Goal: Browse casually: Explore the website without a specific task or goal

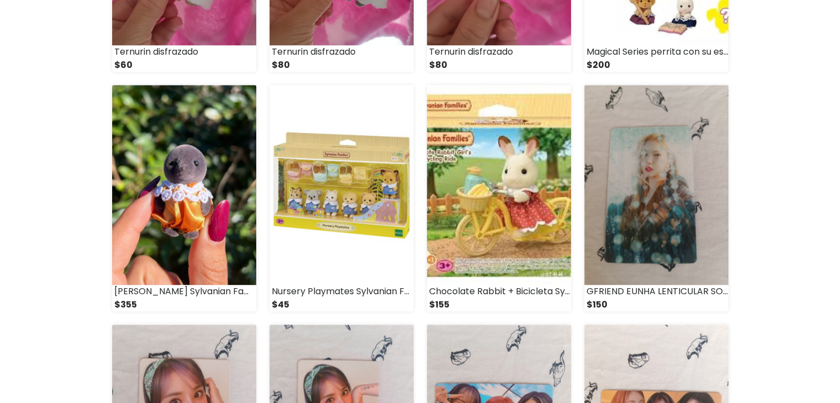
scroll to position [940, 0]
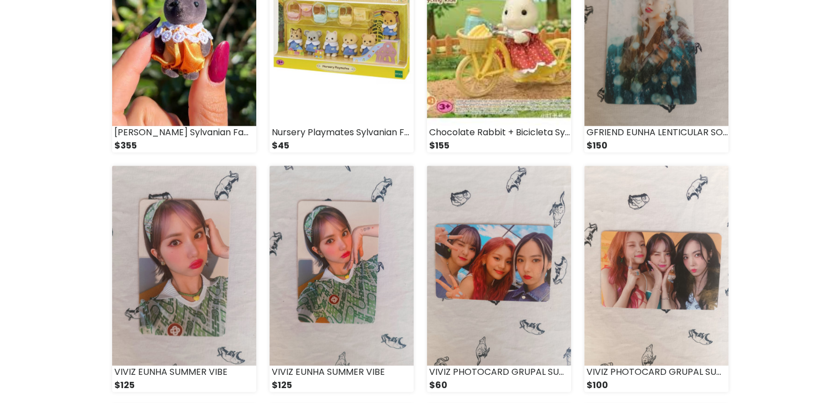
click at [671, 244] on img at bounding box center [657, 266] width 144 height 200
click at [0, 248] on div "Rosapastely Todos Acerca de 2 Cry Baby POWERPUFF llavero $45 «" at bounding box center [420, 26] width 840 height 1842
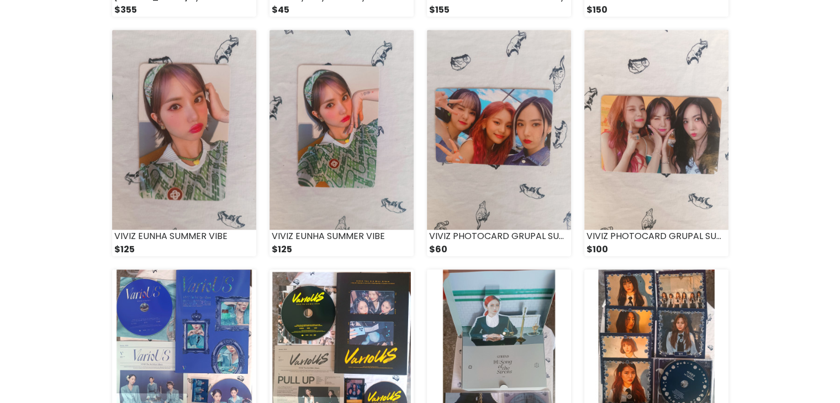
scroll to position [1077, 0]
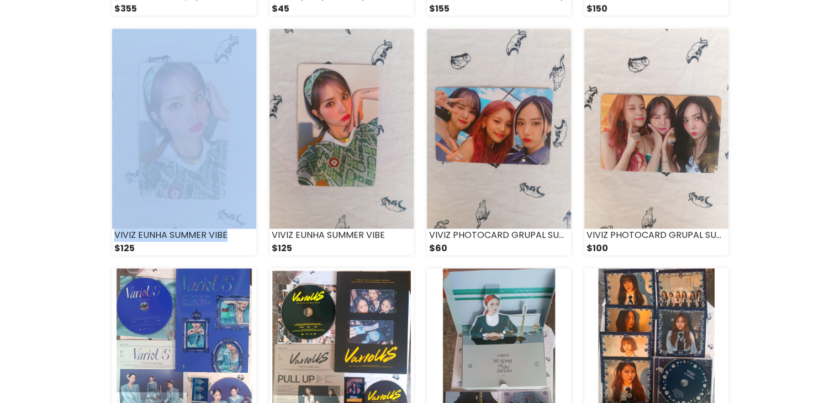
drag, startPoint x: 0, startPoint y: 248, endPoint x: 20, endPoint y: 188, distance: 62.9
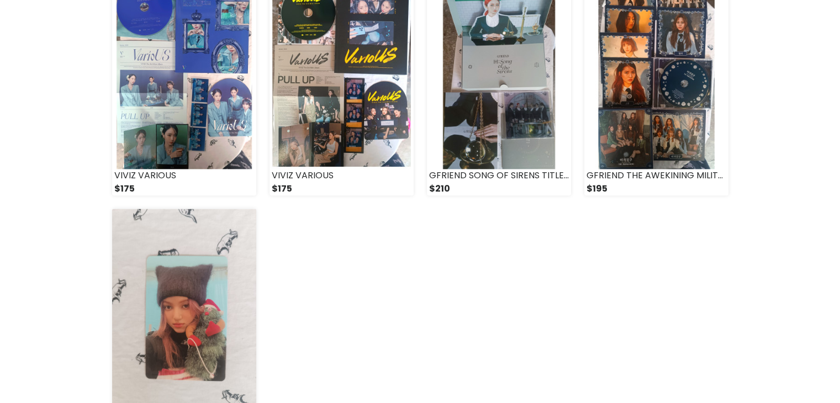
scroll to position [1355, 0]
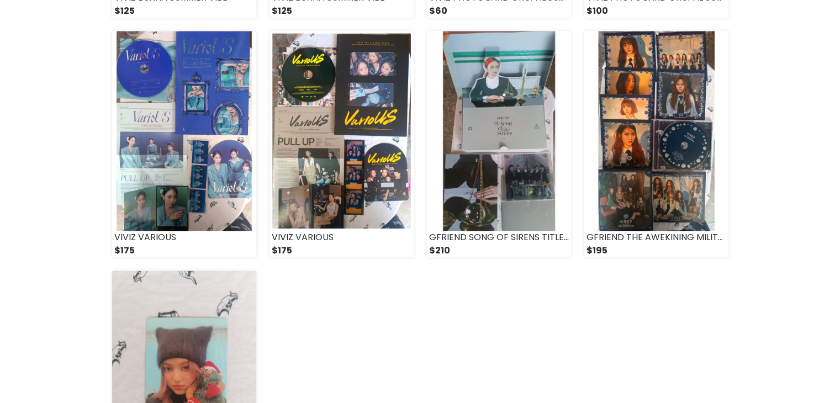
scroll to position [1313, 0]
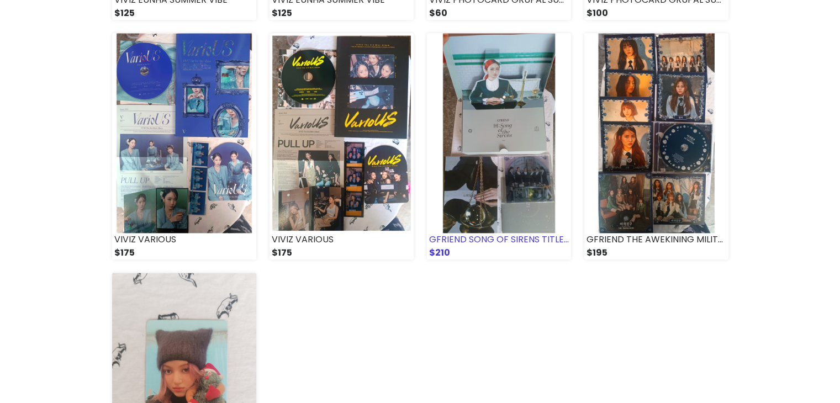
click at [518, 153] on img at bounding box center [499, 133] width 144 height 200
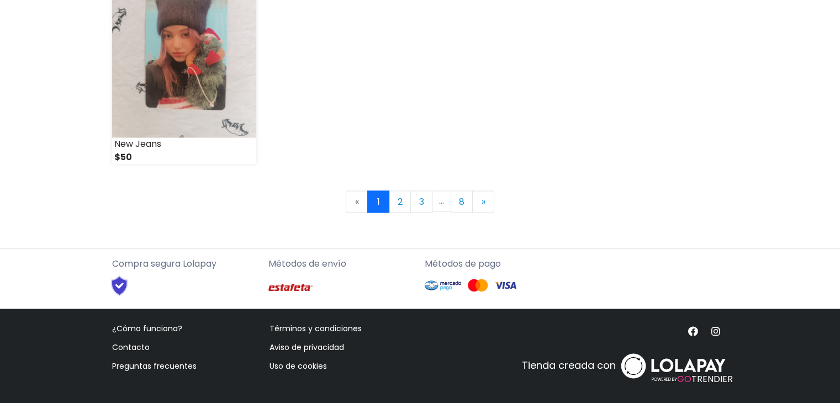
scroll to position [1649, 0]
click at [411, 204] on link "3" at bounding box center [422, 201] width 22 height 22
click at [402, 202] on link "2" at bounding box center [400, 201] width 22 height 22
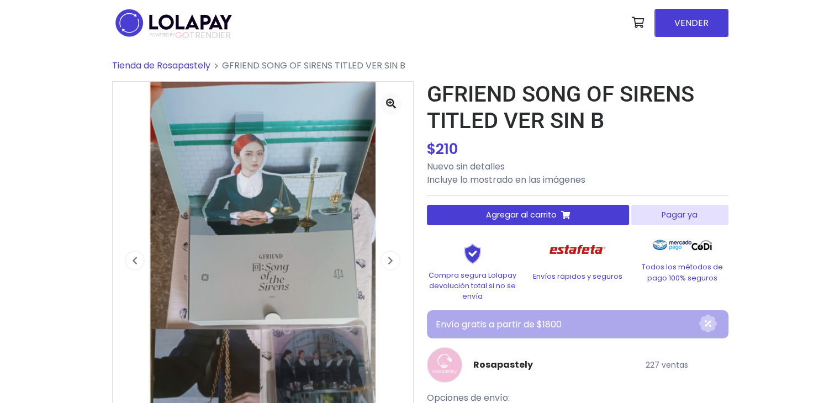
scroll to position [99, 0]
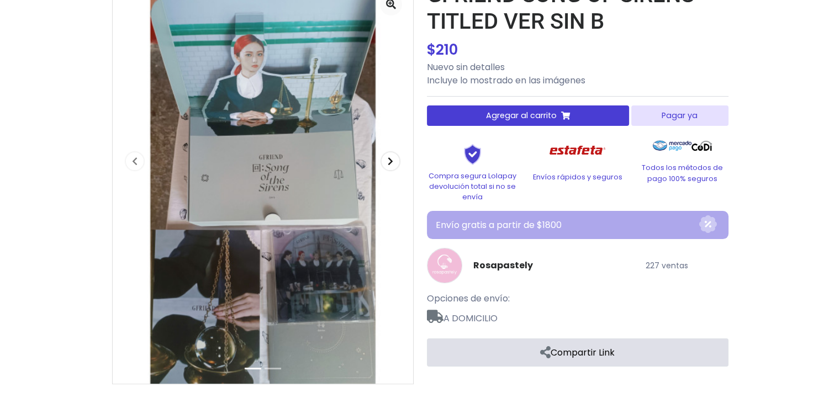
click at [390, 158] on icon "button" at bounding box center [391, 161] width 6 height 9
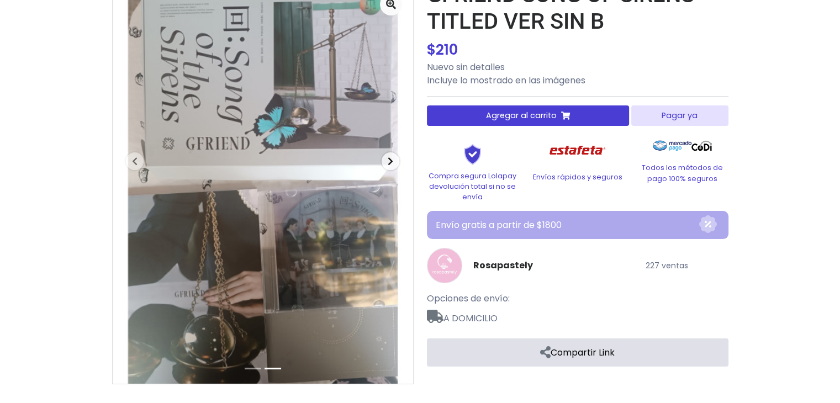
click at [396, 156] on span "button" at bounding box center [391, 162] width 18 height 18
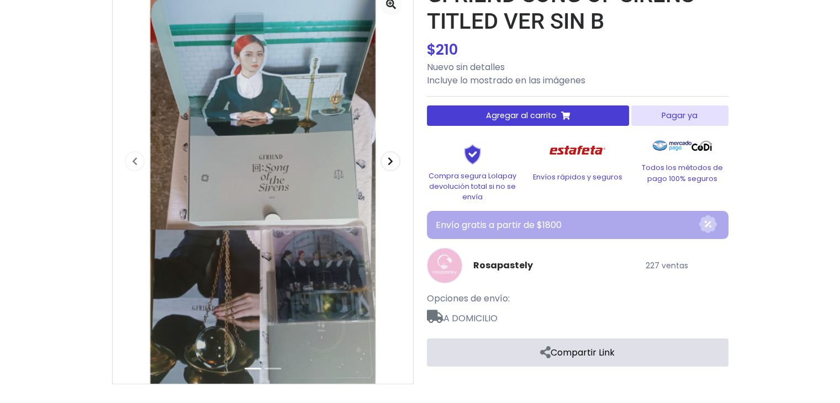
click at [396, 156] on span "button" at bounding box center [391, 162] width 18 height 18
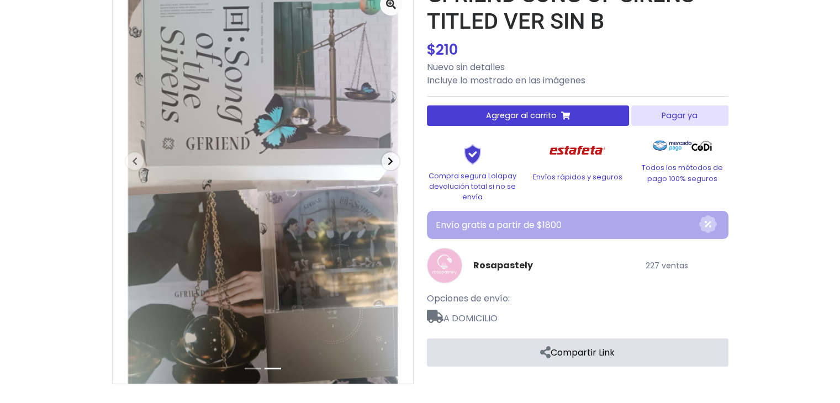
click at [396, 156] on span "button" at bounding box center [391, 162] width 18 height 18
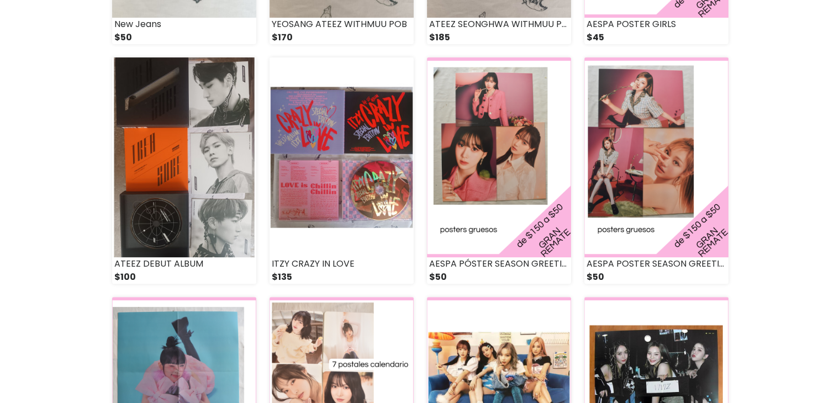
scroll to position [329, 0]
click at [324, 134] on img at bounding box center [342, 157] width 144 height 200
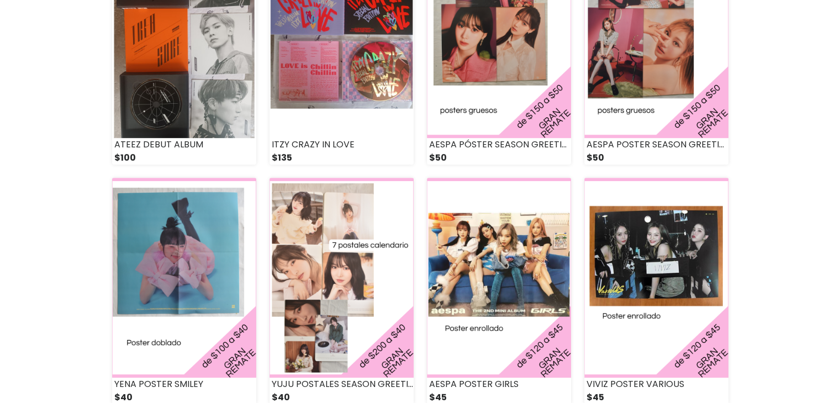
scroll to position [454, 0]
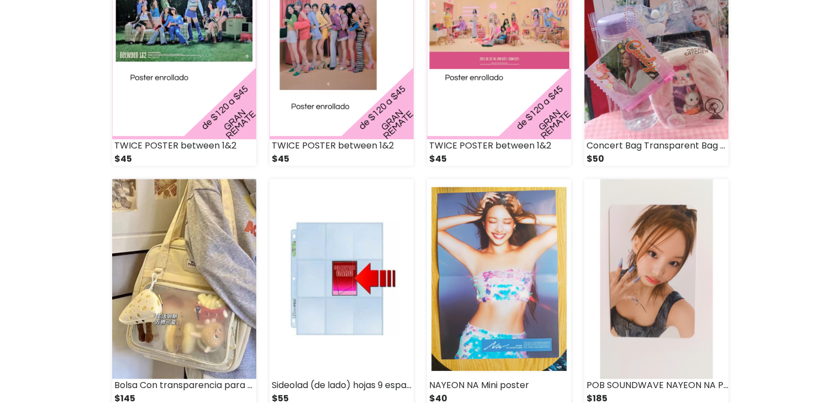
scroll to position [1168, 0]
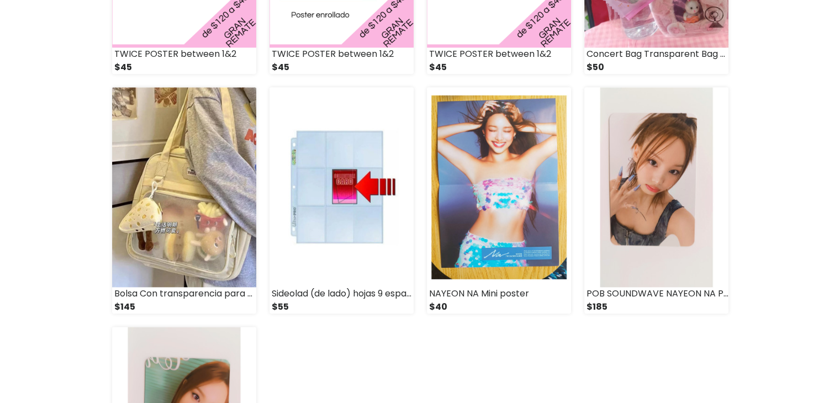
scroll to position [1260, 0]
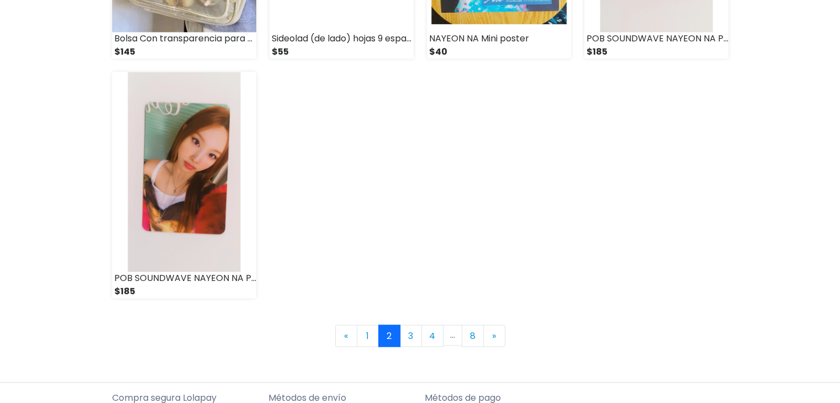
scroll to position [1515, 0]
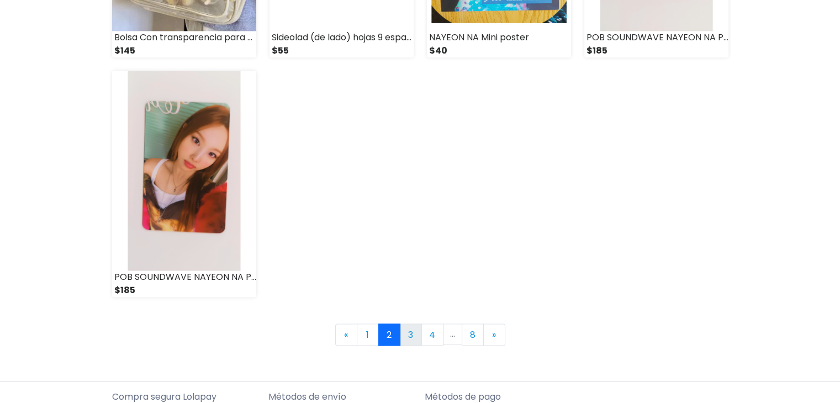
click at [403, 335] on link "3" at bounding box center [411, 335] width 22 height 22
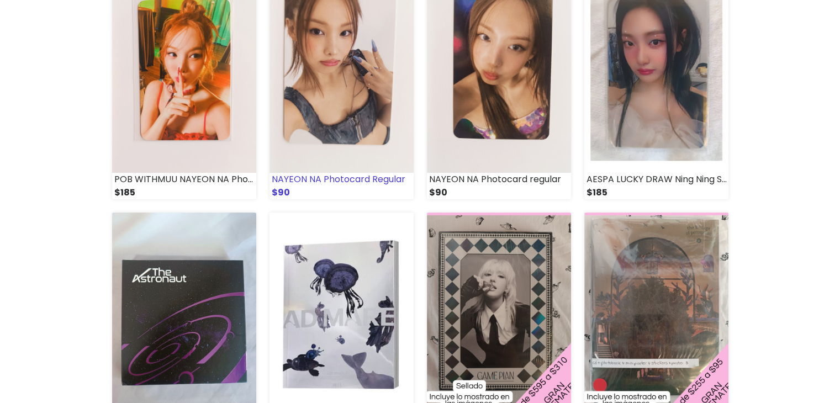
scroll to position [263, 0]
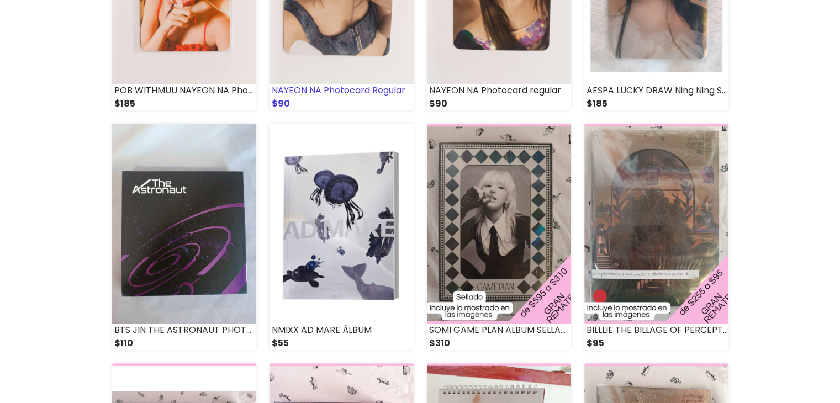
click at [371, 301] on img at bounding box center [342, 224] width 144 height 200
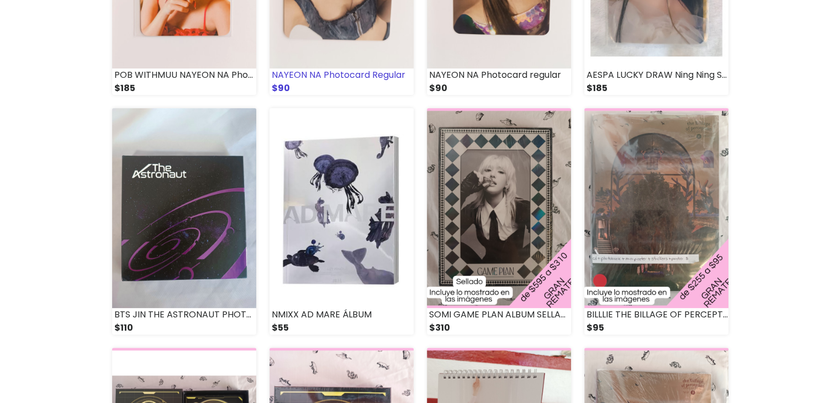
scroll to position [278, 0]
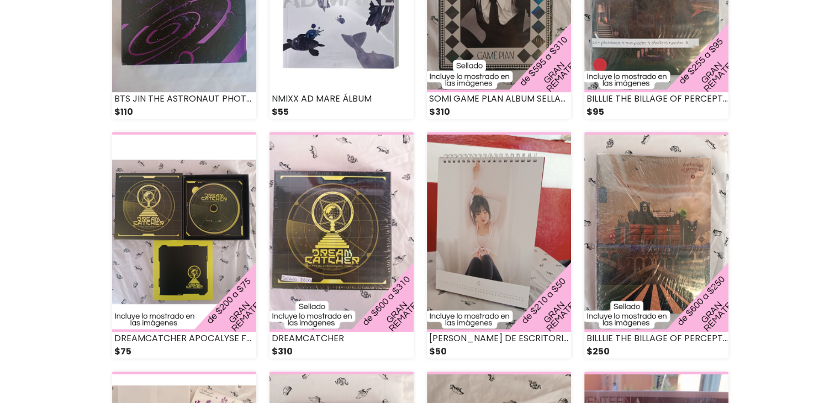
scroll to position [495, 0]
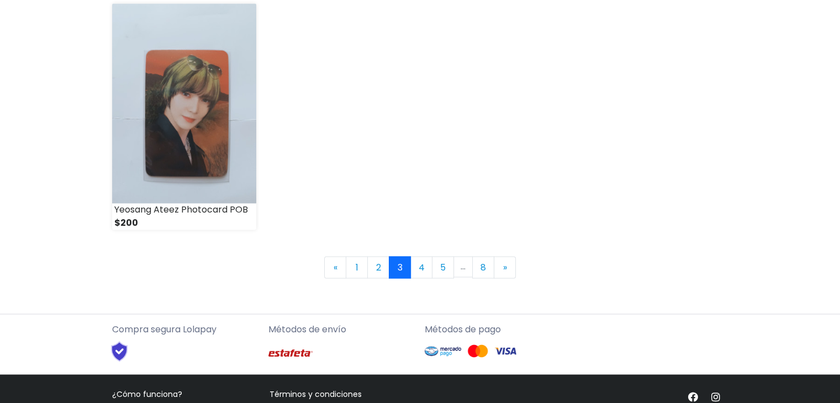
scroll to position [1589, 0]
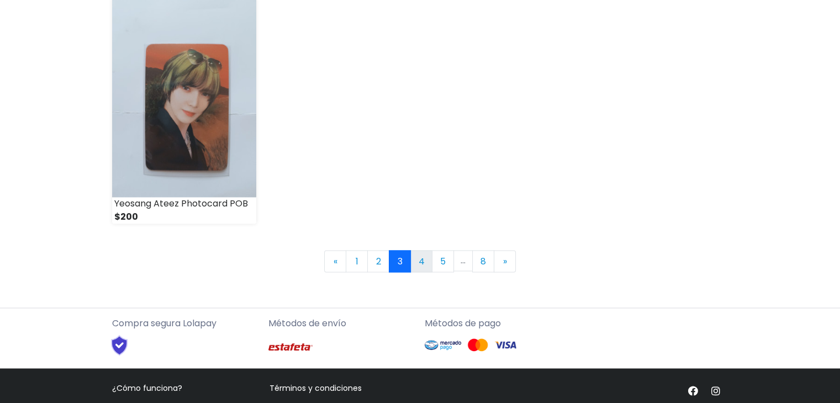
click at [424, 264] on link "4" at bounding box center [422, 261] width 22 height 22
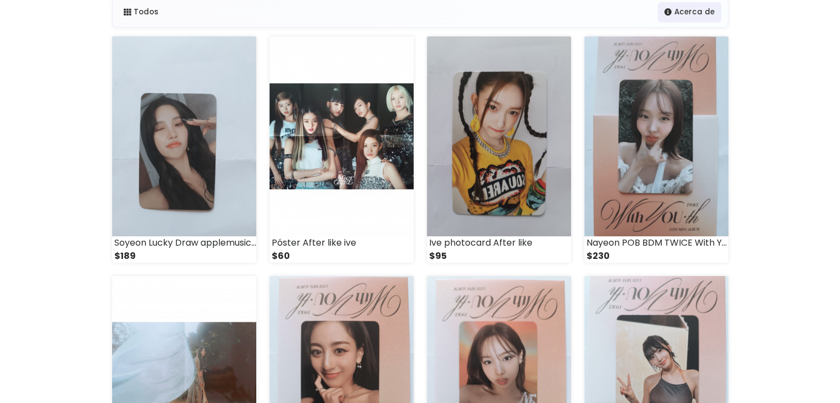
scroll to position [112, 0]
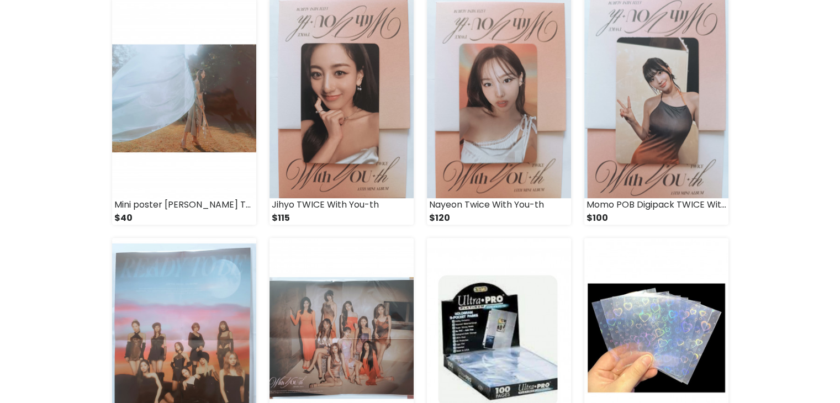
scroll to position [512, 0]
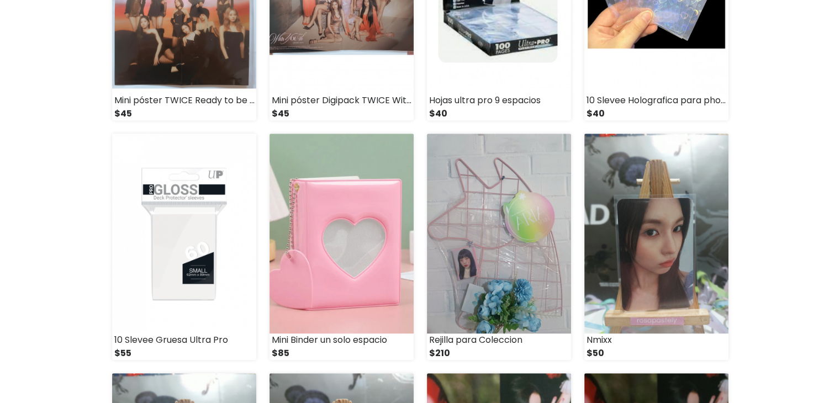
click at [0, 235] on div "Rosapastely Todos Acerca de Soyeon Lucky Draw applemusic G idle $189" at bounding box center [420, 234] width 840 height 1842
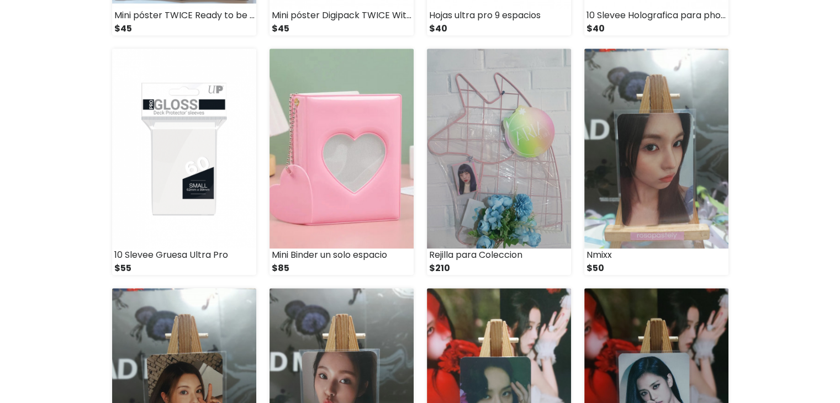
scroll to position [824, 0]
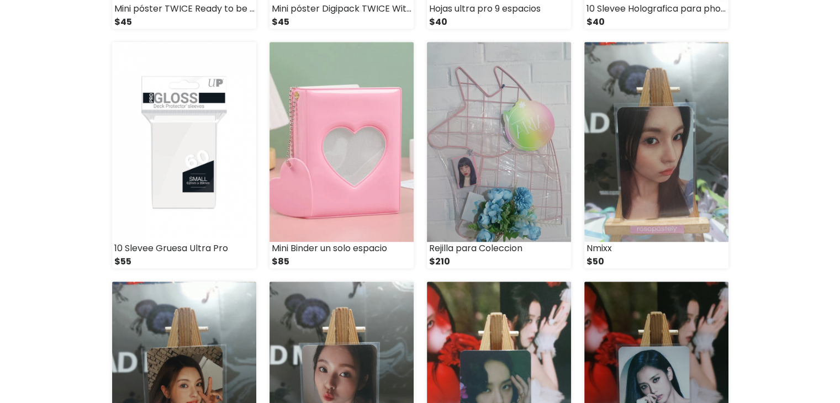
click at [36, 238] on div "Rosapastely Todos Acerca de Soyeon Lucky Draw applemusic G idle $189" at bounding box center [420, 142] width 840 height 1842
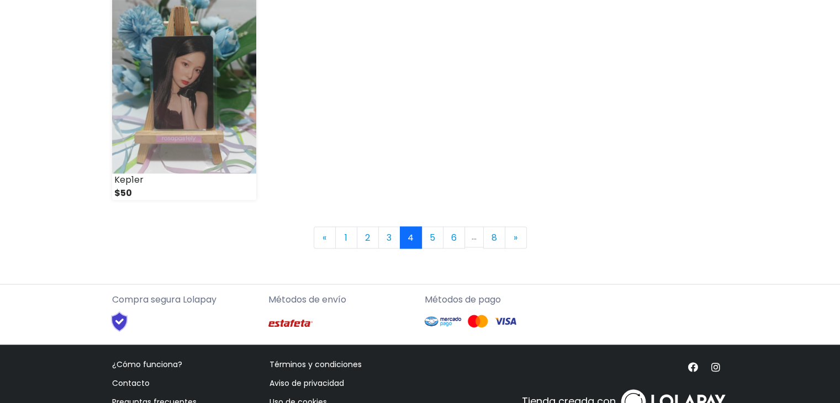
scroll to position [1649, 0]
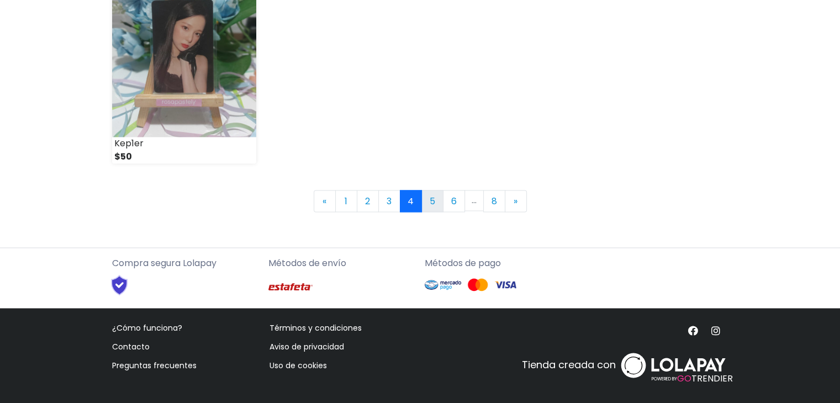
click at [428, 202] on link "5" at bounding box center [433, 201] width 22 height 22
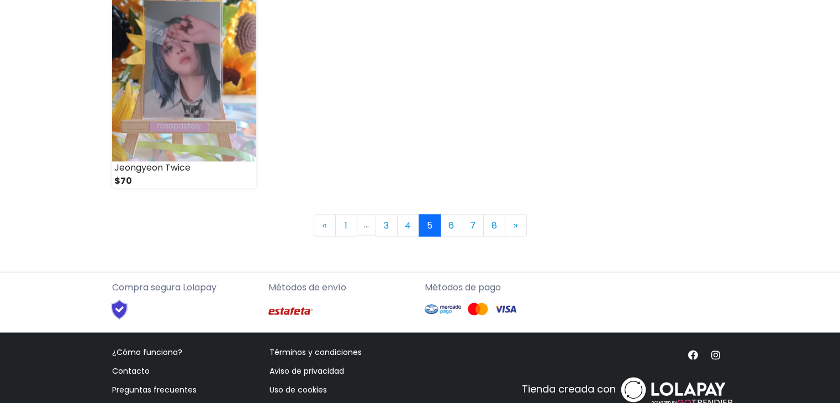
scroll to position [1624, 0]
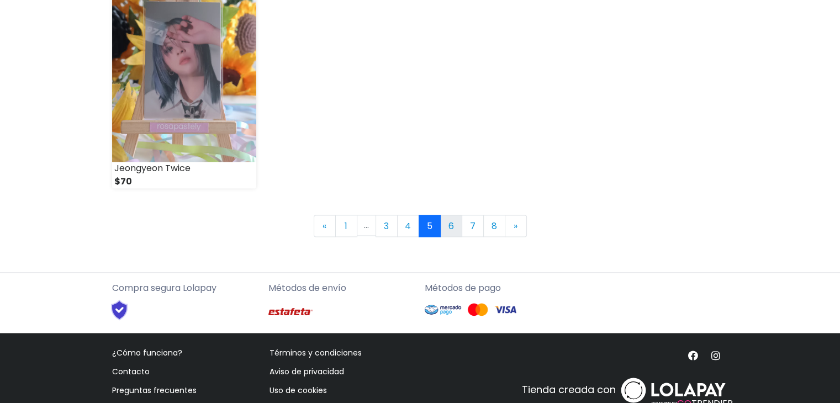
click at [448, 224] on link "6" at bounding box center [451, 226] width 22 height 22
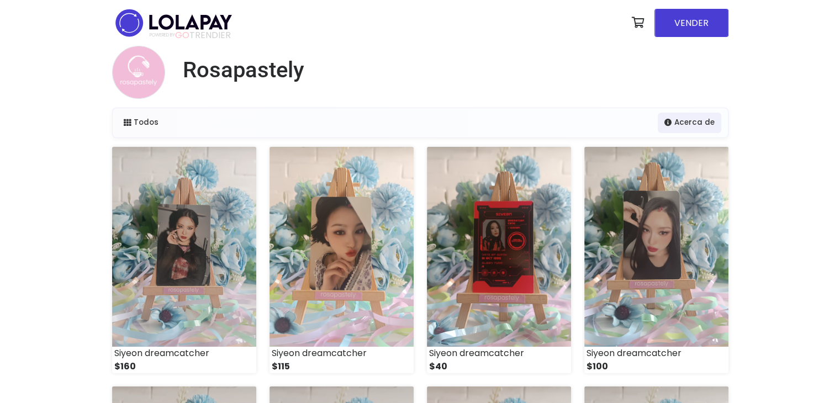
click at [448, 224] on img at bounding box center [499, 247] width 144 height 200
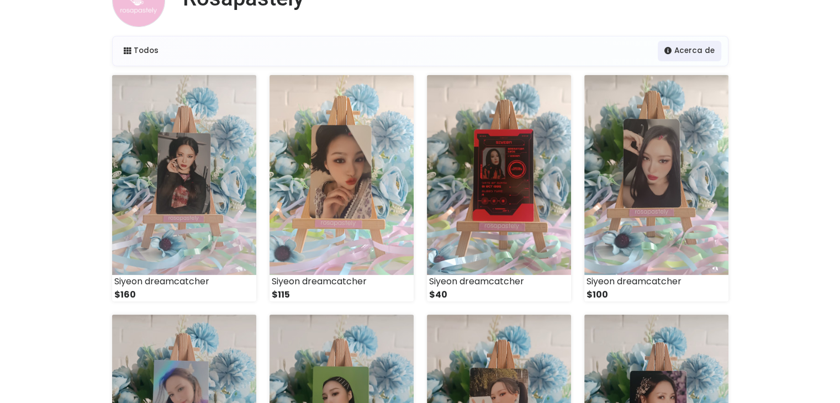
scroll to position [72, 0]
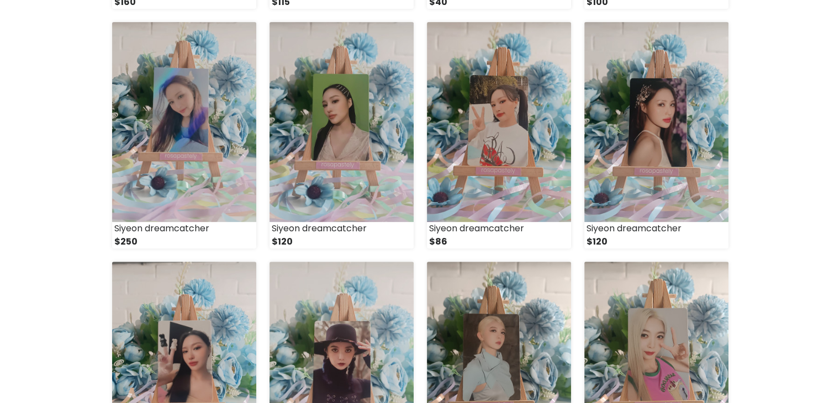
scroll to position [365, 0]
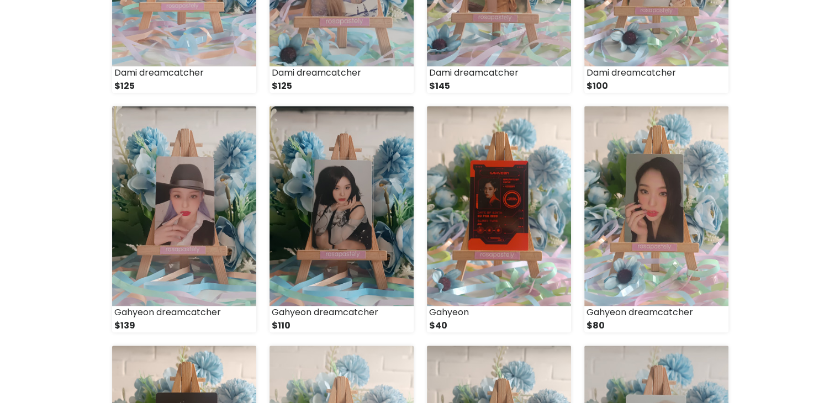
scroll to position [1001, 0]
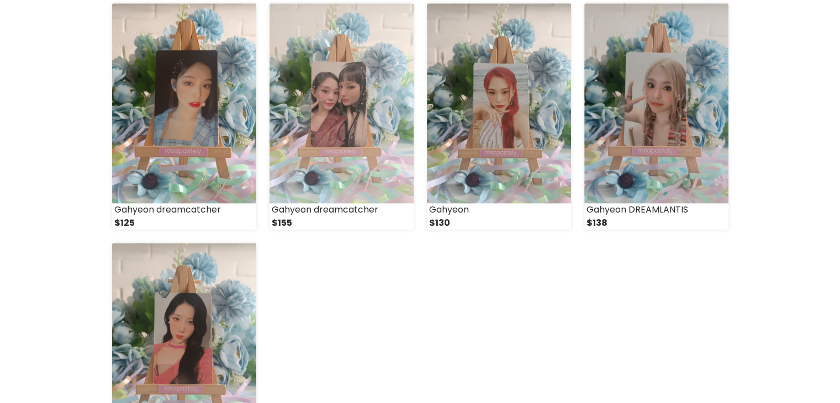
scroll to position [1343, 0]
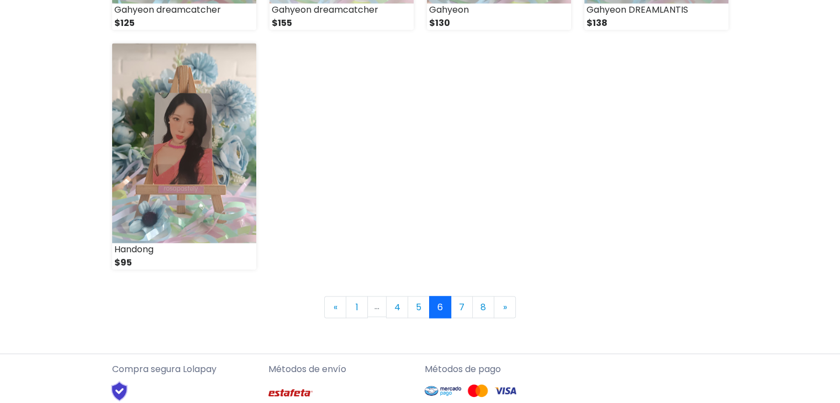
scroll to position [1550, 0]
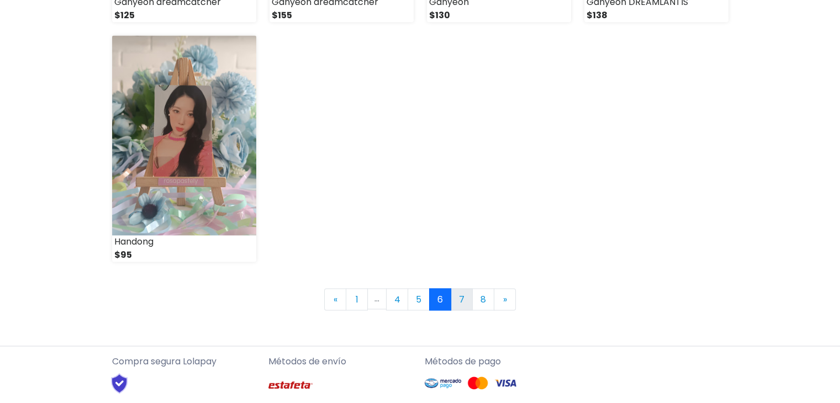
click at [462, 298] on link "7" at bounding box center [462, 299] width 22 height 22
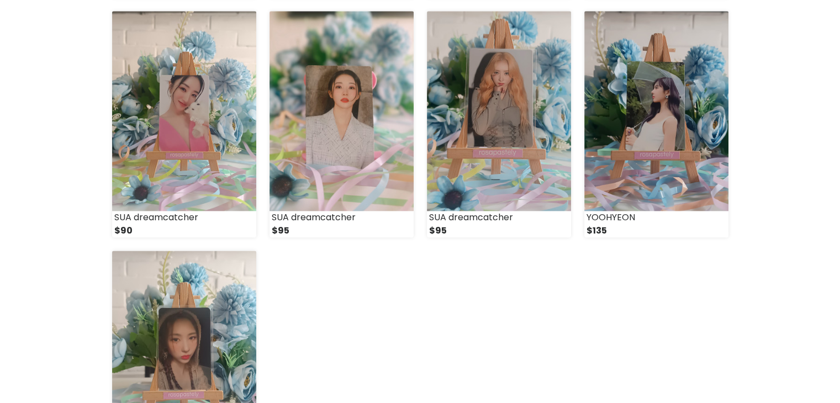
scroll to position [1487, 0]
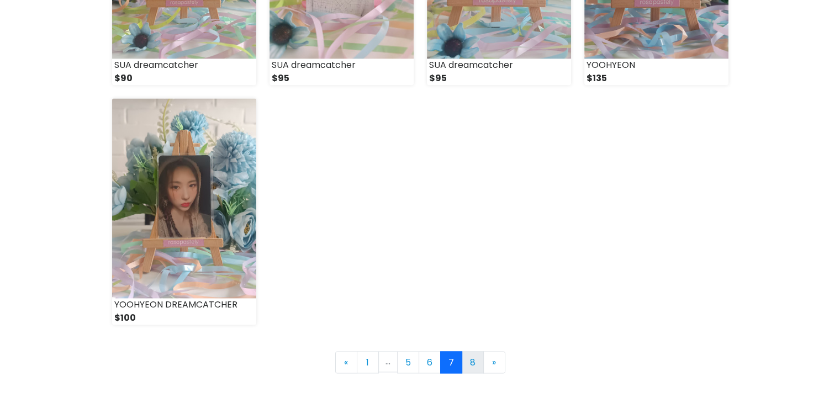
click at [465, 364] on link "8" at bounding box center [473, 362] width 22 height 22
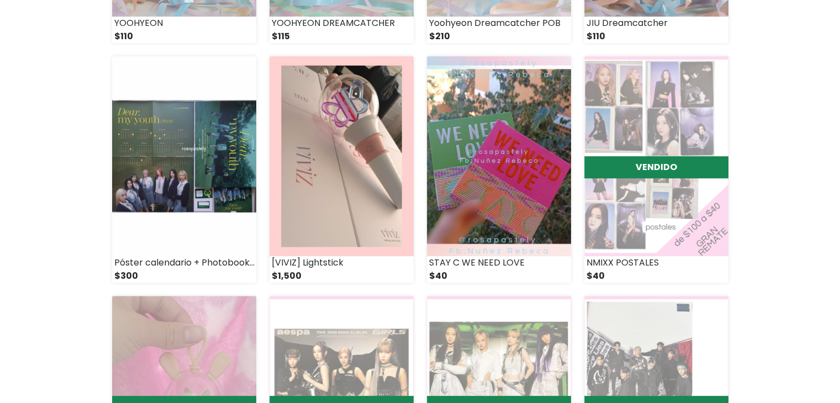
scroll to position [329, 0]
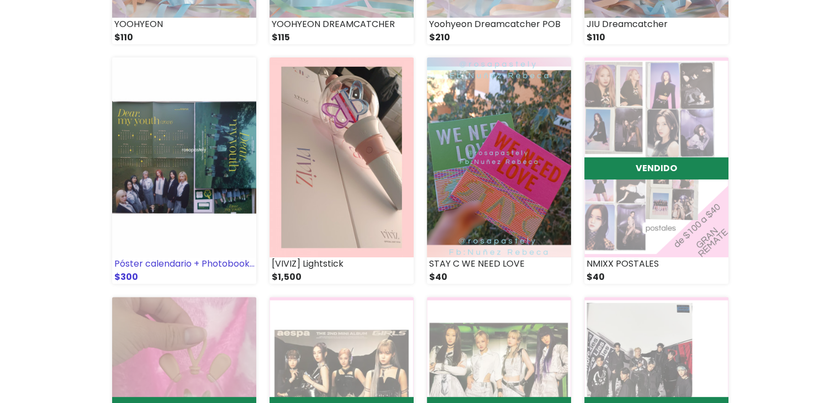
click at [148, 174] on img at bounding box center [184, 157] width 144 height 200
click at [332, 154] on img at bounding box center [342, 157] width 144 height 200
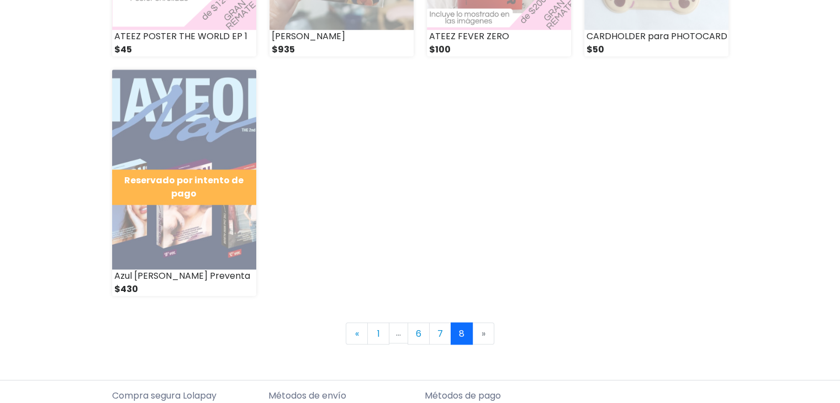
scroll to position [1038, 0]
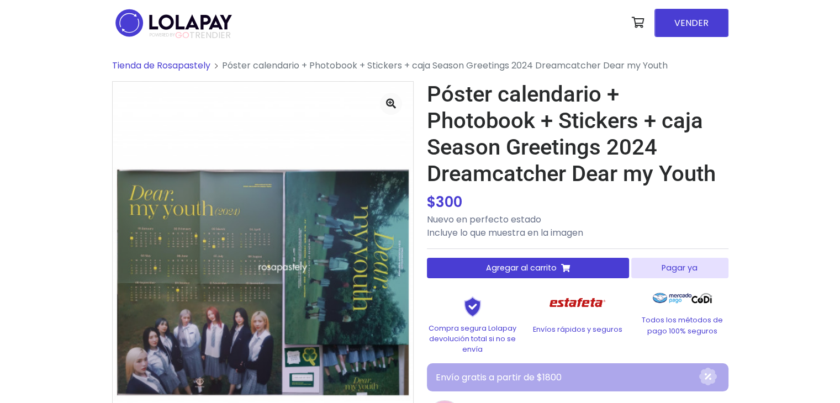
scroll to position [133, 0]
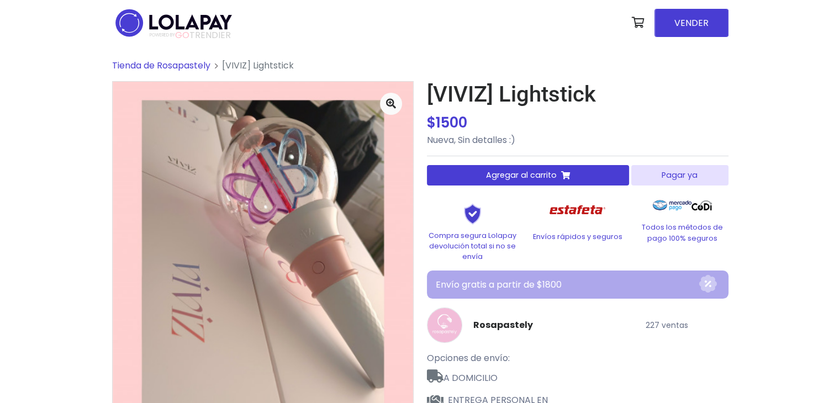
drag, startPoint x: 0, startPoint y: 0, endPoint x: 75, endPoint y: 211, distance: 223.5
click at [75, 211] on div "Tienda de Rosapastely [VIVIZ] Lightstick $" at bounding box center [420, 272] width 840 height 453
